Goal: Find specific page/section: Find specific page/section

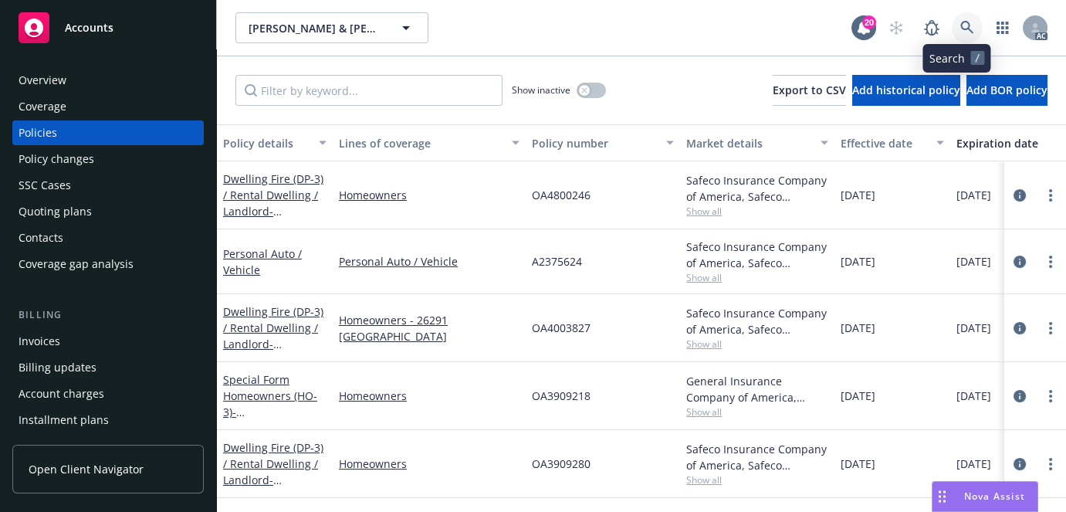
click at [960, 25] on icon at bounding box center [967, 28] width 14 height 14
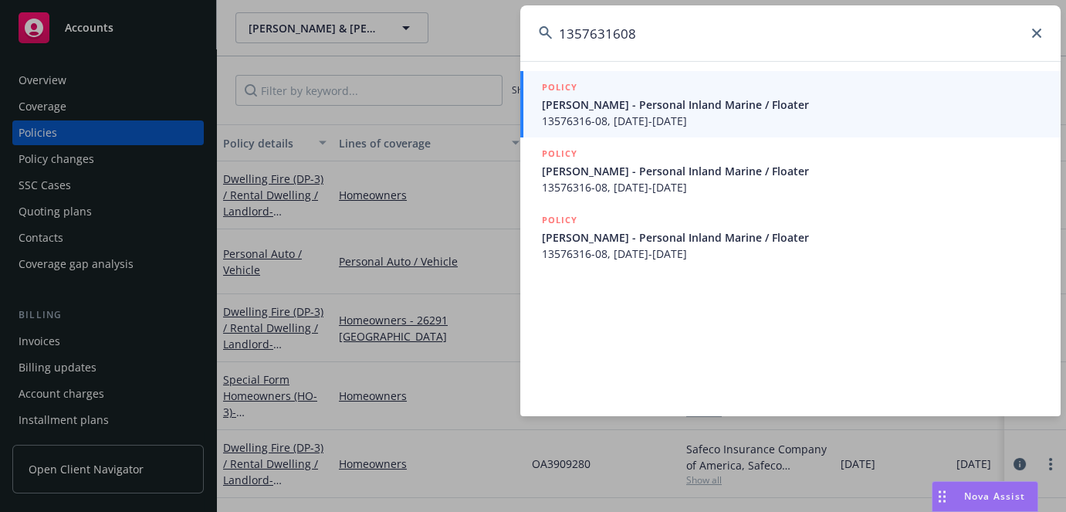
type input "1357631608"
click at [641, 121] on span "13576316-08, [DATE]-[DATE]" at bounding box center [792, 121] width 500 height 16
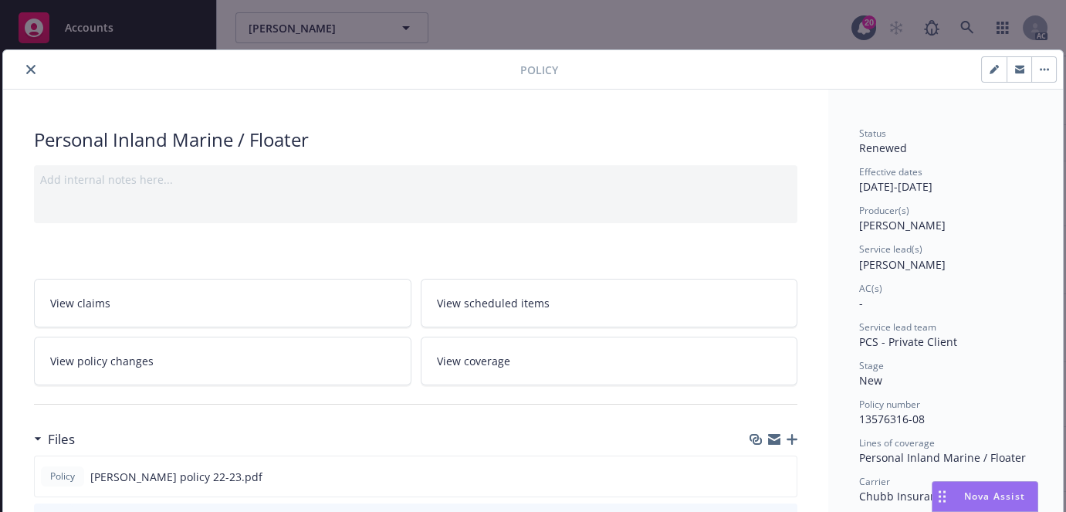
click at [30, 70] on icon "close" at bounding box center [30, 69] width 9 height 9
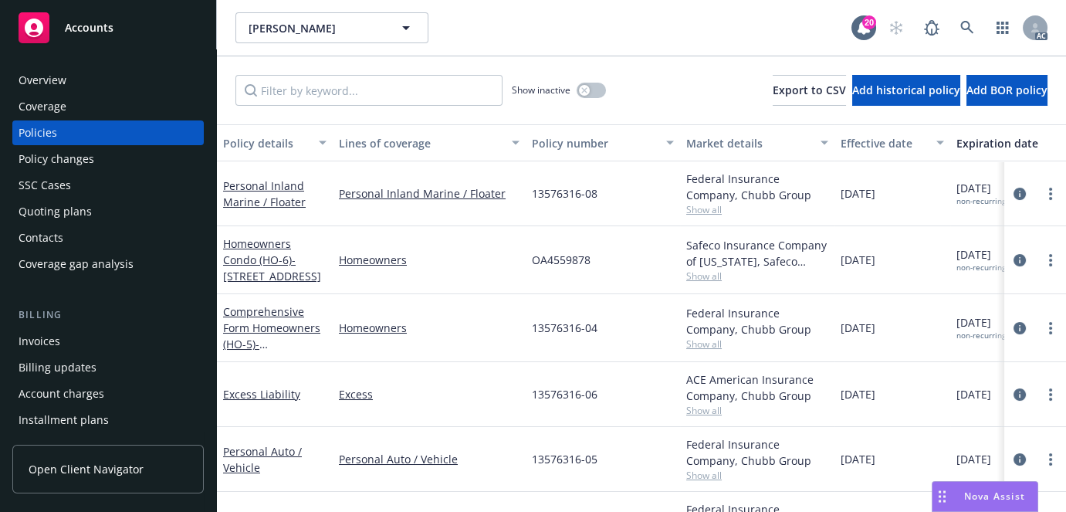
click at [77, 84] on div "Overview" at bounding box center [108, 80] width 179 height 25
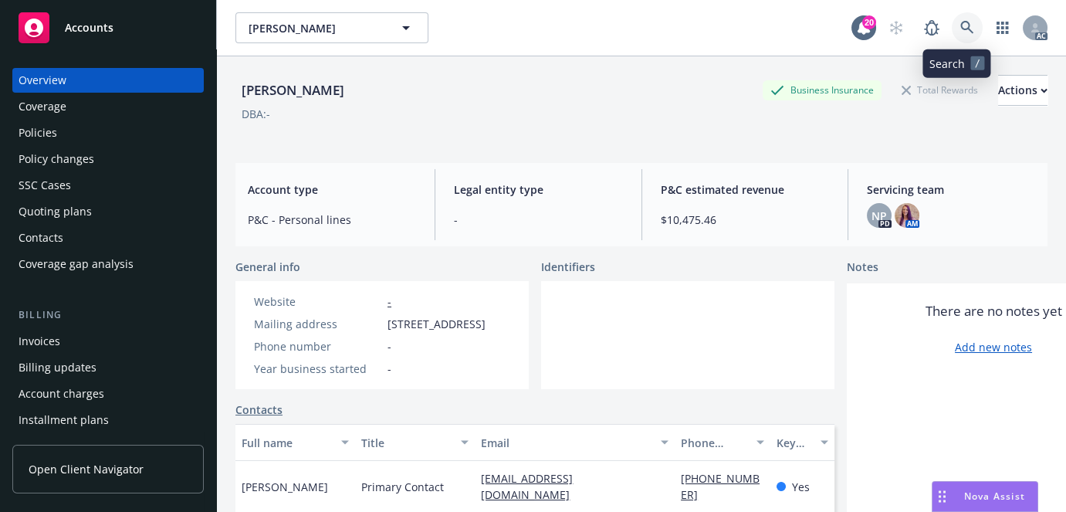
click at [960, 29] on icon at bounding box center [966, 27] width 13 height 13
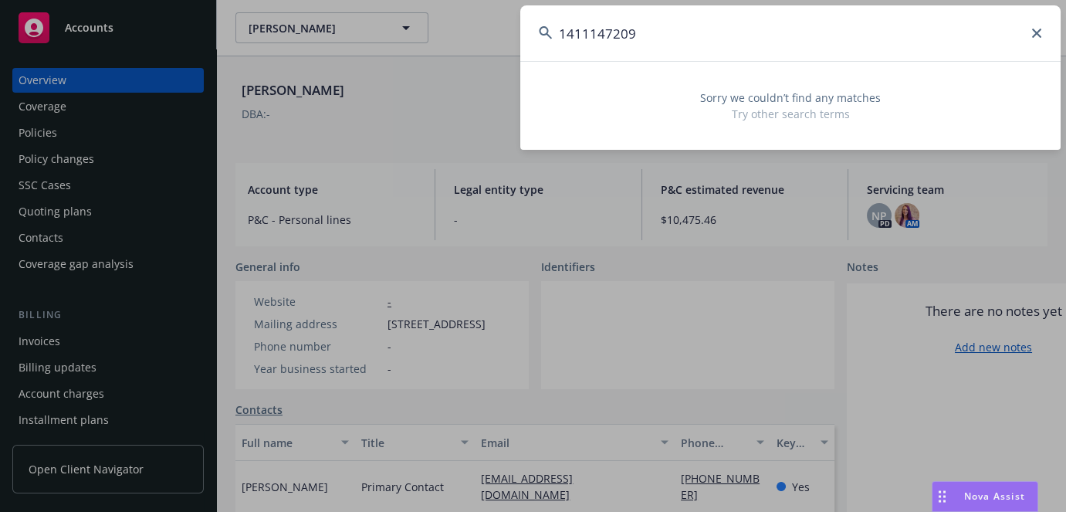
type input "1411147209"
drag, startPoint x: 670, startPoint y: 32, endPoint x: 231, endPoint y: 46, distance: 439.4
click at [231, 46] on div "1411147209 Sorry we couldn’t find any matches Try other search terms" at bounding box center [533, 256] width 1066 height 512
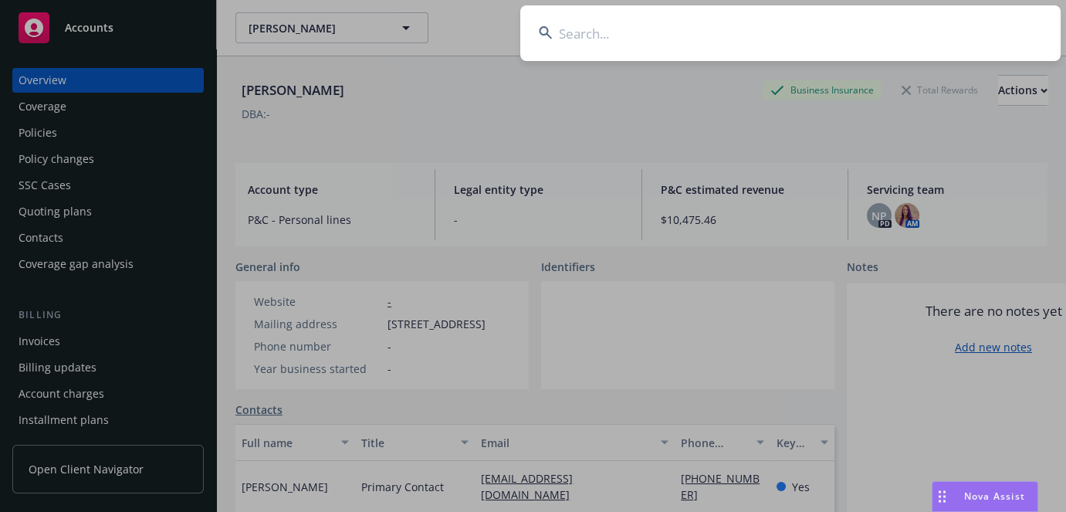
paste input "1437587802"
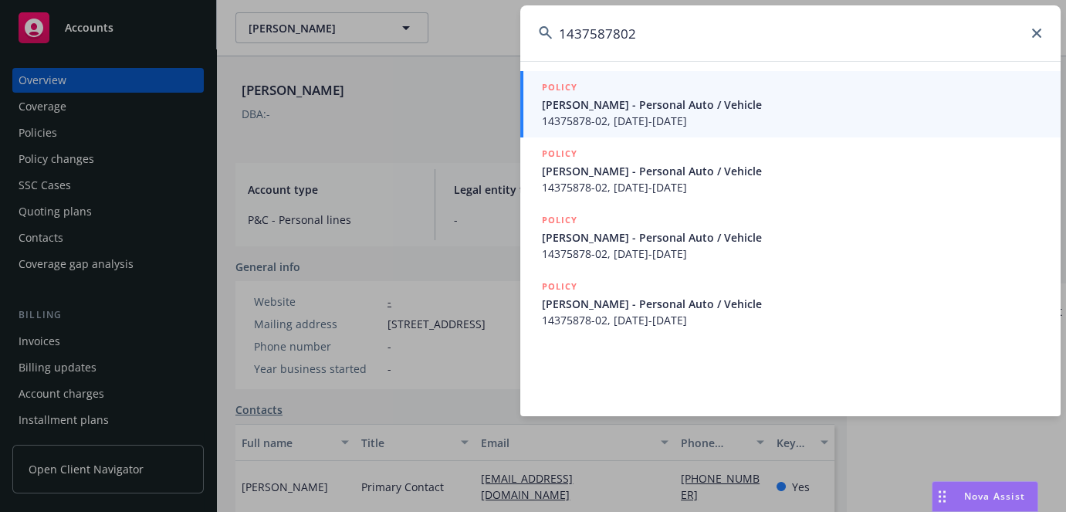
type input "1437587802"
click at [686, 131] on link "POLICY [PERSON_NAME] - Personal Auto / Vehicle 14375878-02, [DATE]-[DATE]" at bounding box center [790, 104] width 540 height 66
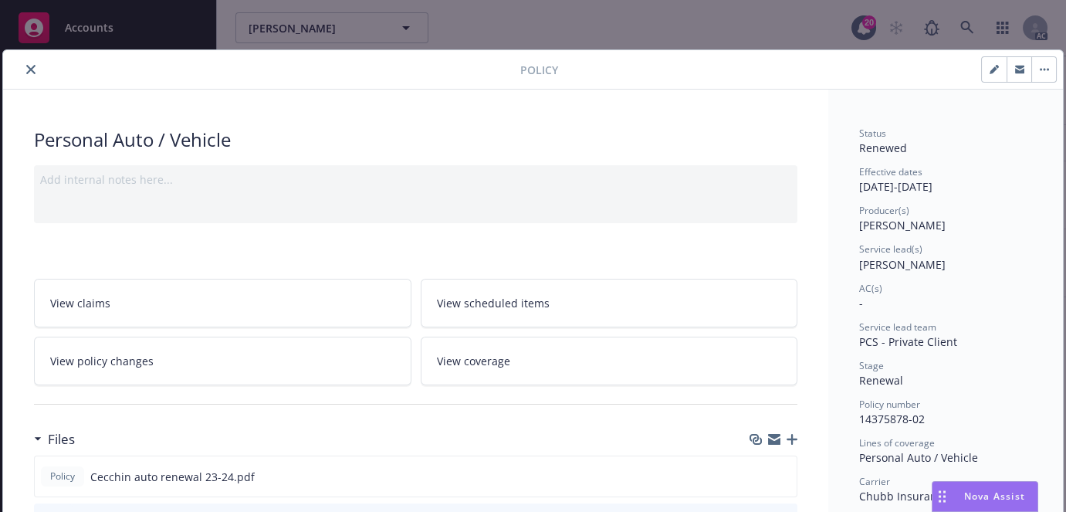
click at [27, 69] on icon "close" at bounding box center [30, 69] width 9 height 9
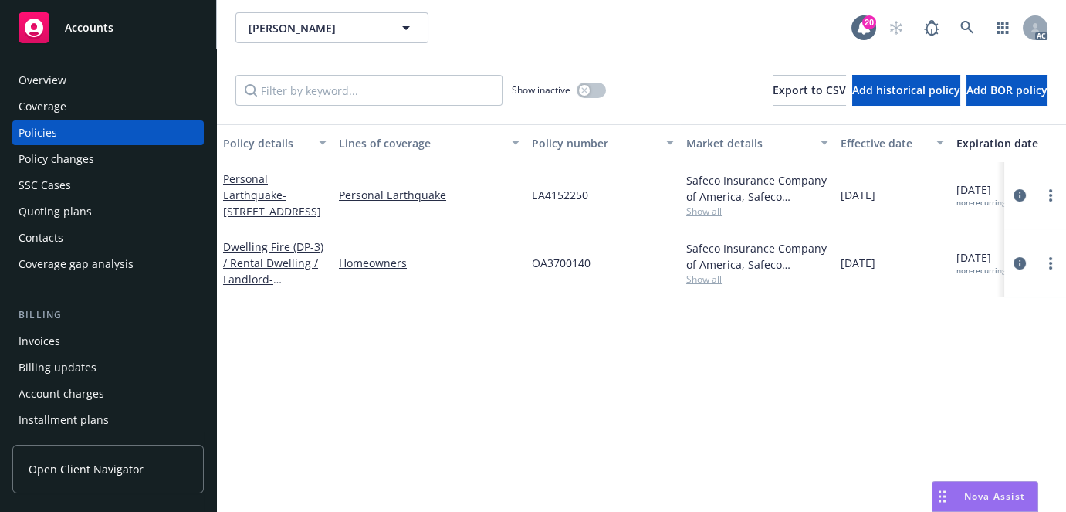
click at [54, 177] on div "SSC Cases" at bounding box center [45, 185] width 52 height 25
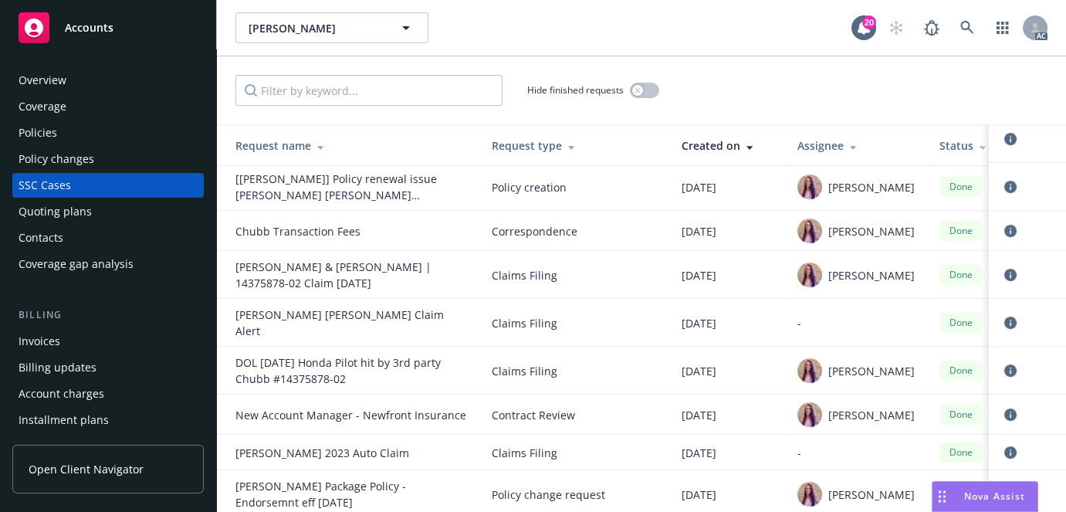
click at [47, 79] on div "Overview" at bounding box center [43, 80] width 48 height 25
